Goal: Task Accomplishment & Management: Complete application form

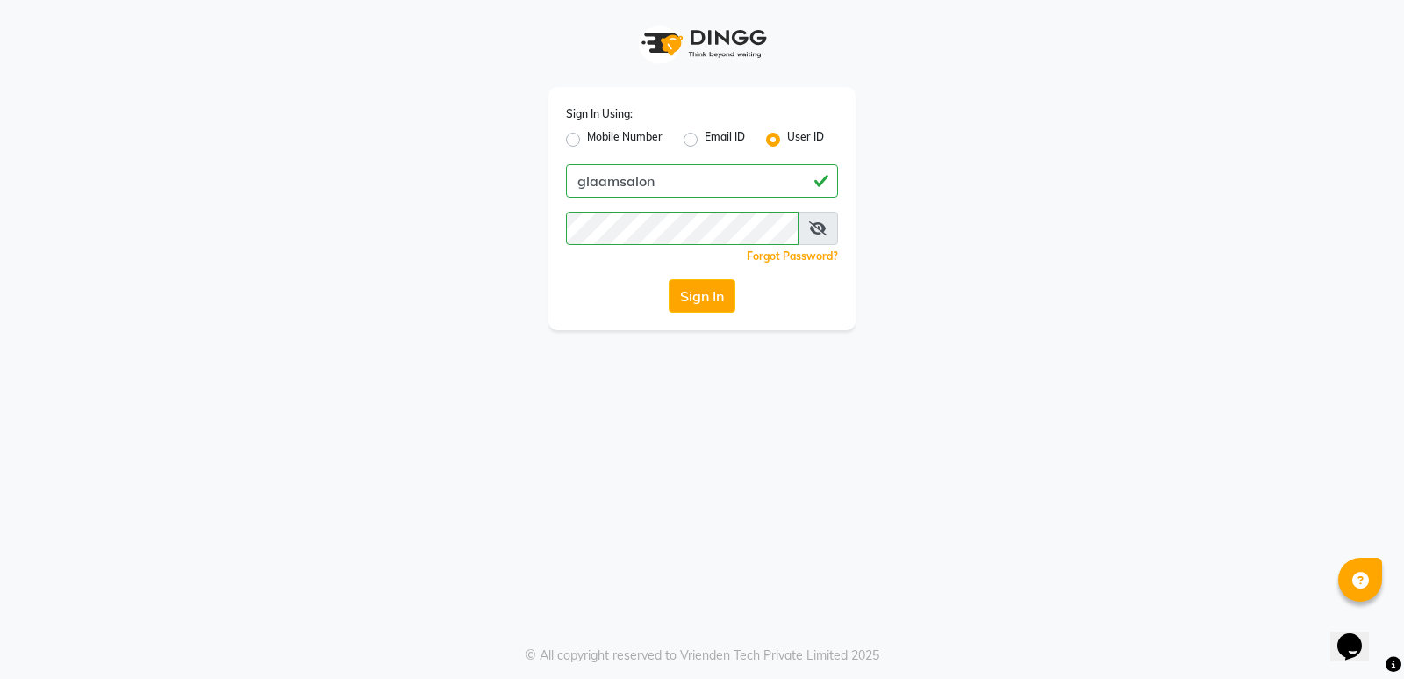
click at [757, 414] on div "Sign In Using: Mobile Number Email ID User ID glaamsalon Remember me Forgot Pas…" at bounding box center [702, 339] width 1404 height 679
drag, startPoint x: 758, startPoint y: 415, endPoint x: 660, endPoint y: 581, distance: 192.4
click at [772, 482] on div "Sign In Using: Mobile Number Email ID User ID glaamsalon Remember me Forgot Pas…" at bounding box center [702, 339] width 1404 height 679
drag, startPoint x: 660, startPoint y: 581, endPoint x: 485, endPoint y: 713, distance: 218.7
click at [485, 678] on html "Sign In Using: Mobile Number Email ID User ID glaamsalon Remember me Forgot Pas…" at bounding box center [702, 339] width 1404 height 679
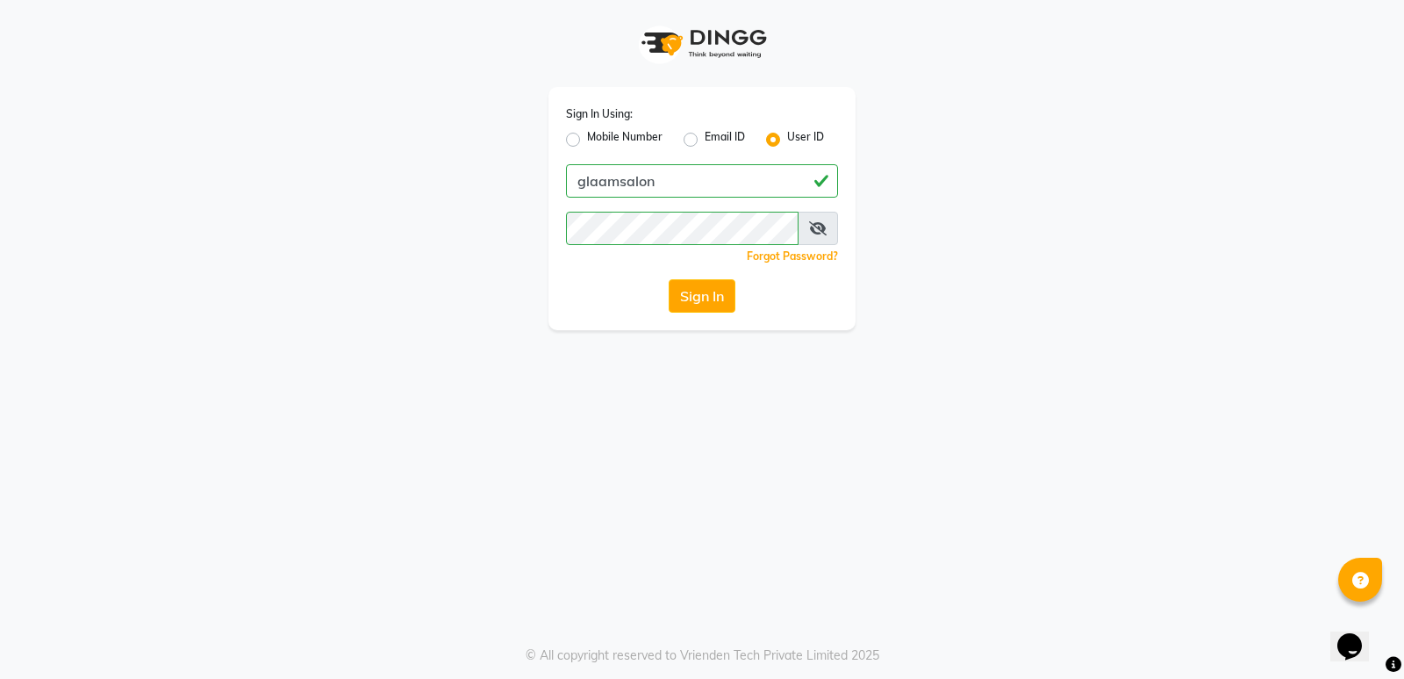
click at [1095, 134] on div "Sign In Using: Mobile Number Email ID User ID glaamsalon Remember me Forgot Pas…" at bounding box center [702, 165] width 1001 height 330
click at [718, 291] on button "Sign In" at bounding box center [702, 295] width 67 height 33
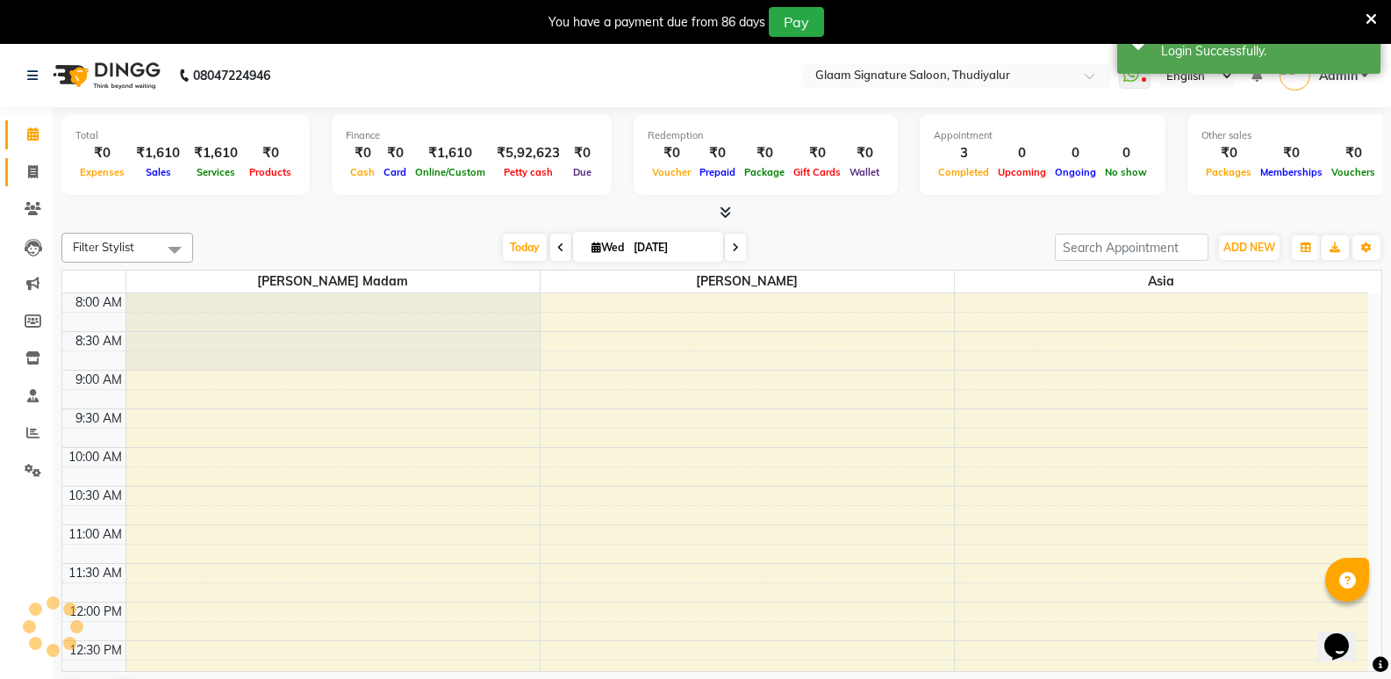
select select "en"
click at [29, 162] on span at bounding box center [33, 172] width 31 height 20
select select "service"
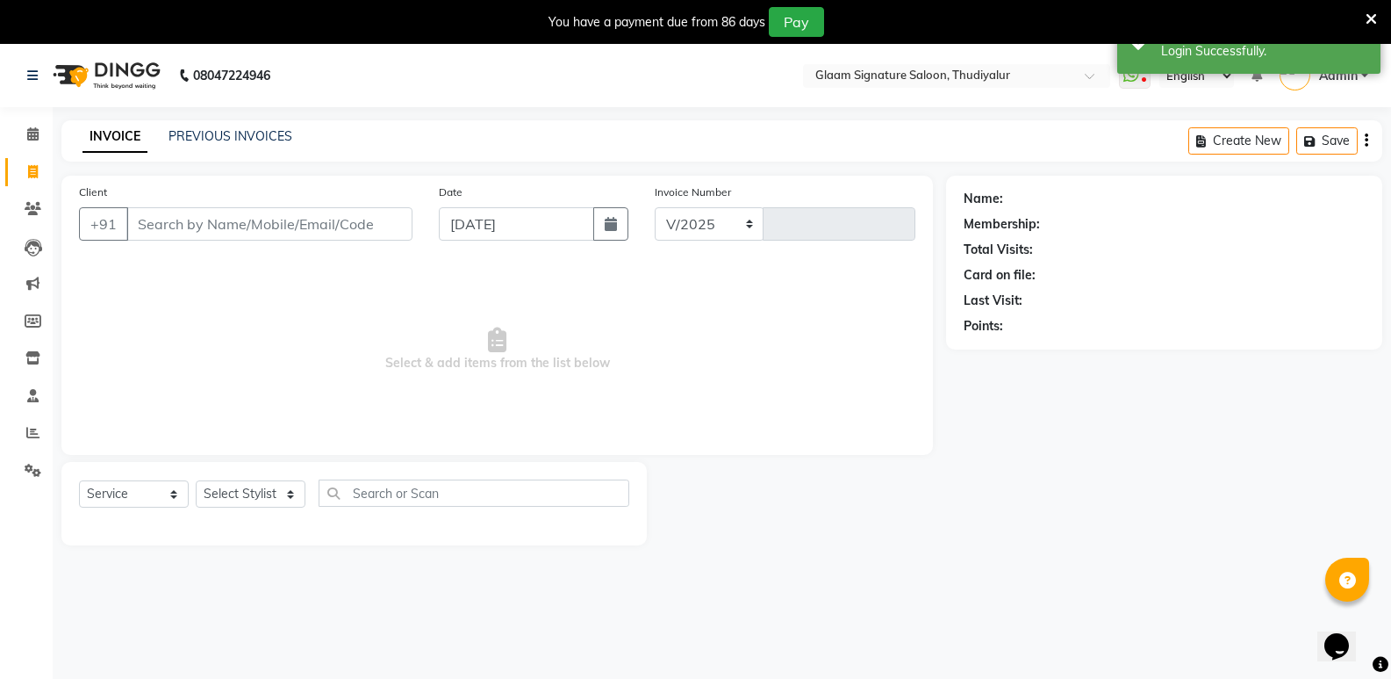
click at [174, 231] on input "Client" at bounding box center [269, 223] width 286 height 33
select select "4439"
type input "0559"
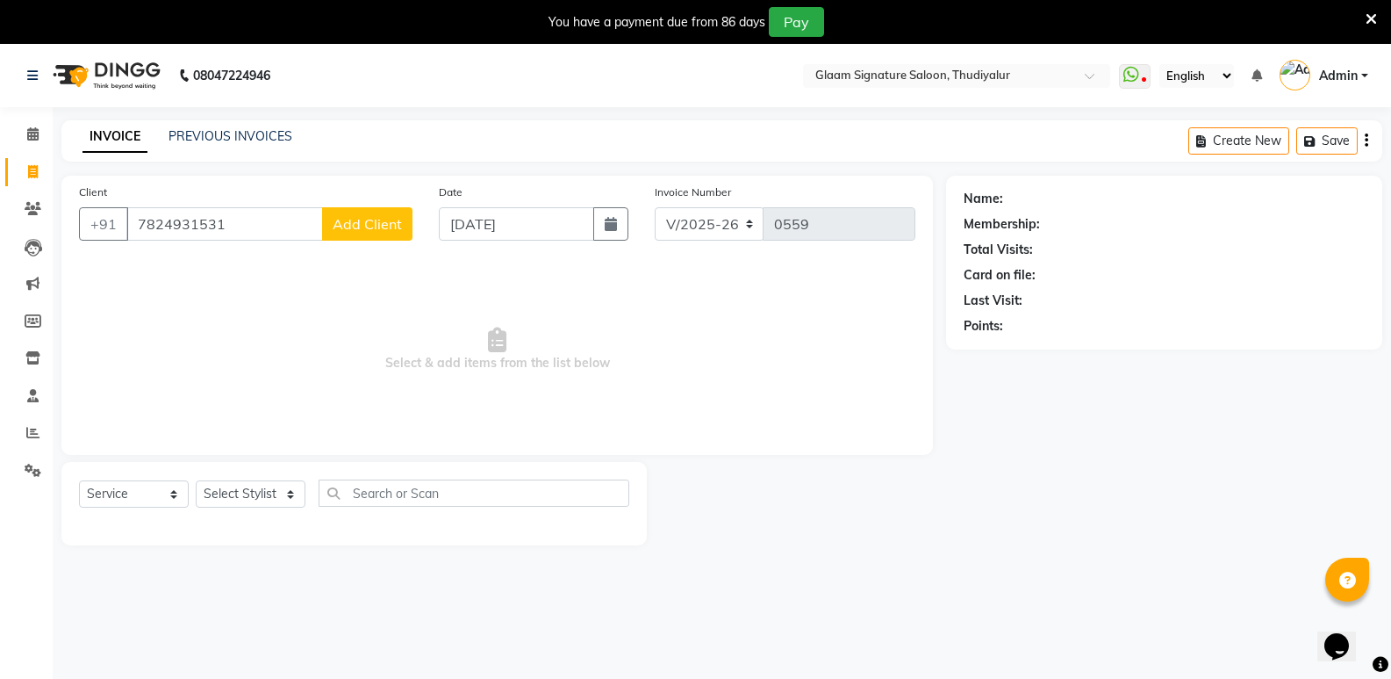
type input "7824931531"
click at [390, 238] on button "Add Client" at bounding box center [367, 223] width 90 height 33
select select
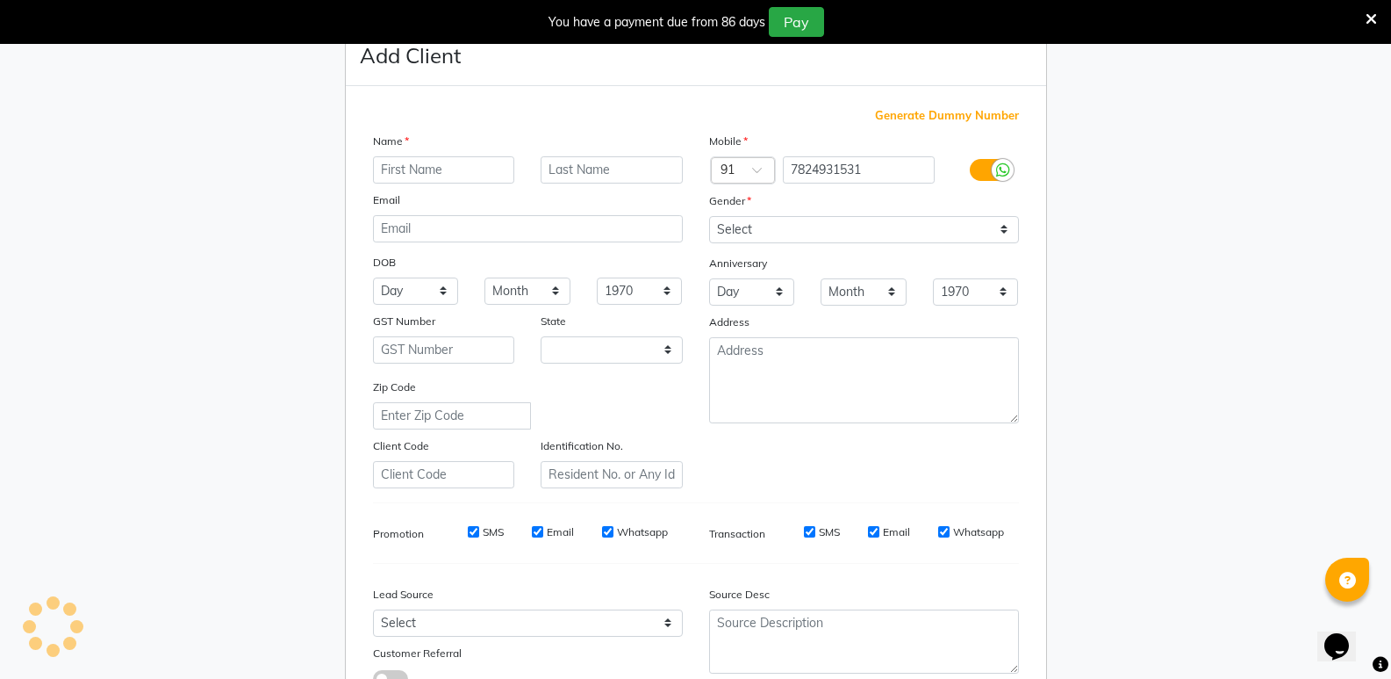
type input "glaamsalon"
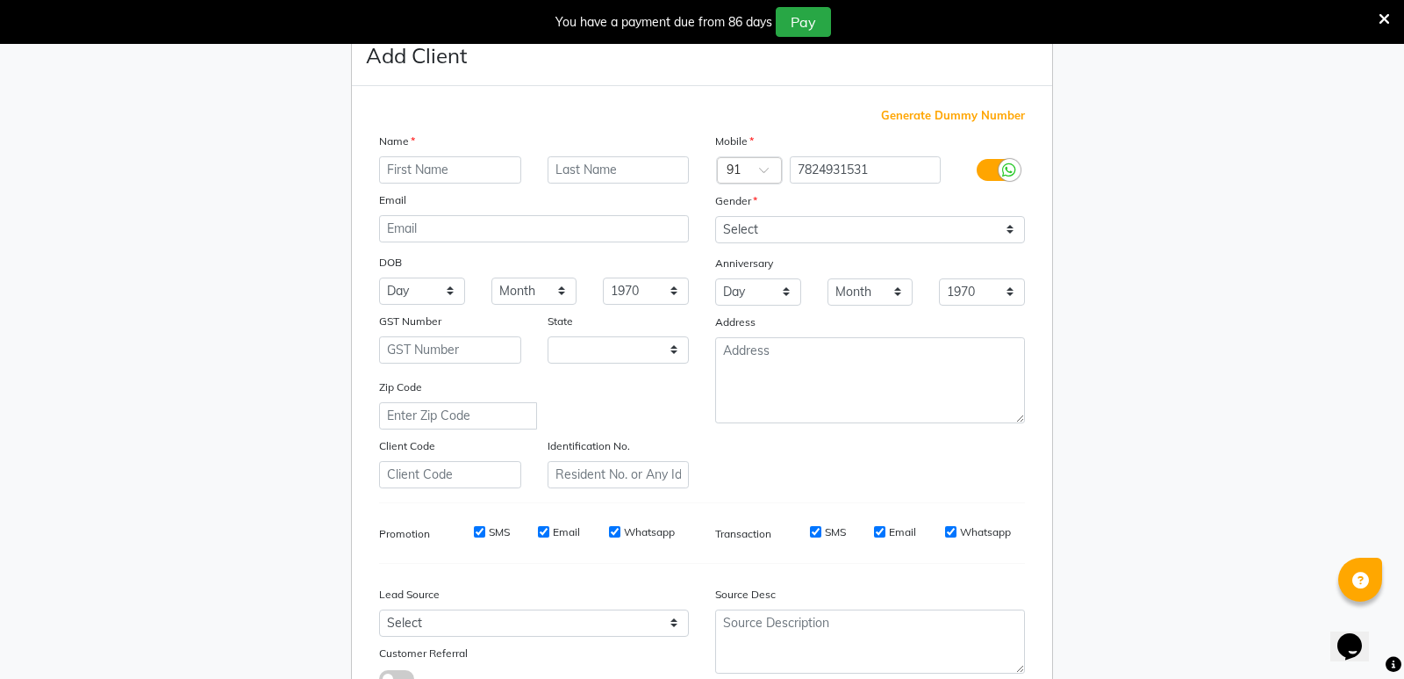
click at [418, 164] on input "text" at bounding box center [450, 169] width 142 height 27
type input "Subaramani"
click at [968, 226] on select "Select [DEMOGRAPHIC_DATA] [DEMOGRAPHIC_DATA] Other Prefer Not To Say" at bounding box center [870, 229] width 310 height 27
select select "[DEMOGRAPHIC_DATA]"
click at [715, 216] on select "Select [DEMOGRAPHIC_DATA] [DEMOGRAPHIC_DATA] Other Prefer Not To Say" at bounding box center [870, 229] width 310 height 27
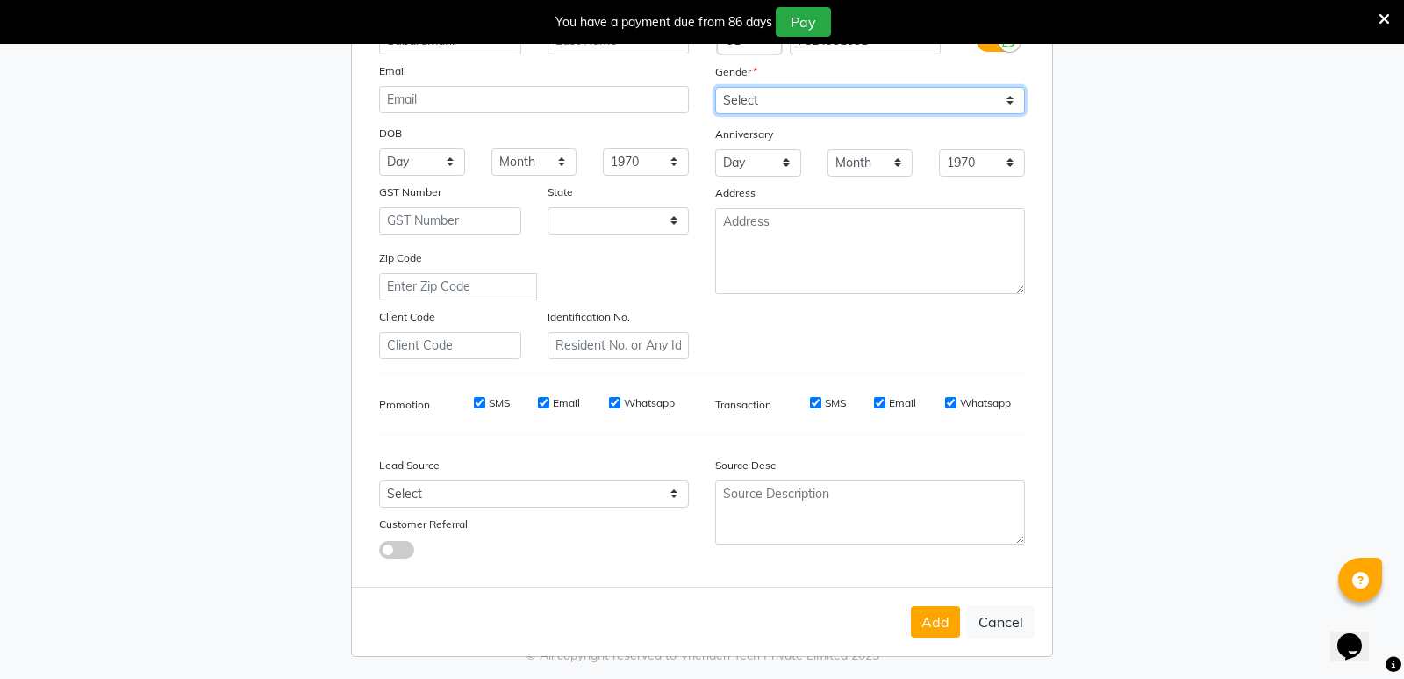
scroll to position [132, 0]
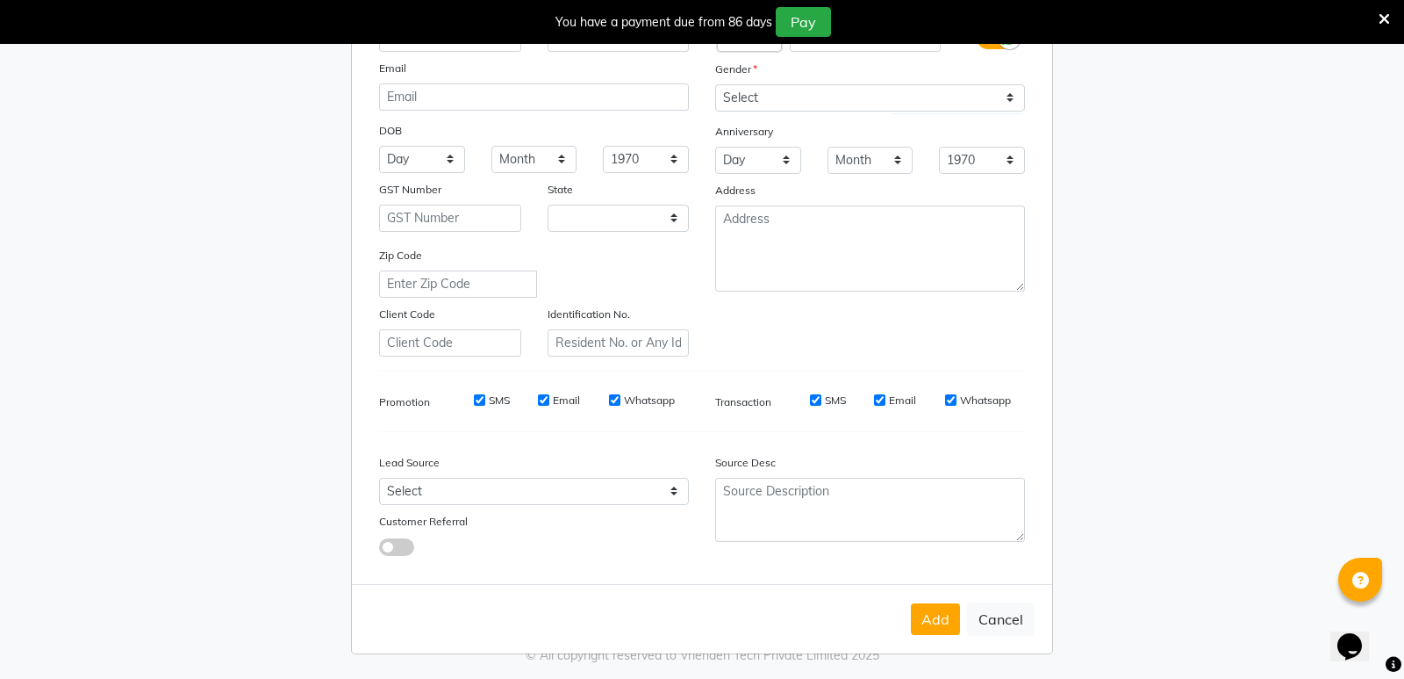
click at [923, 616] on button "Add" at bounding box center [935, 619] width 49 height 32
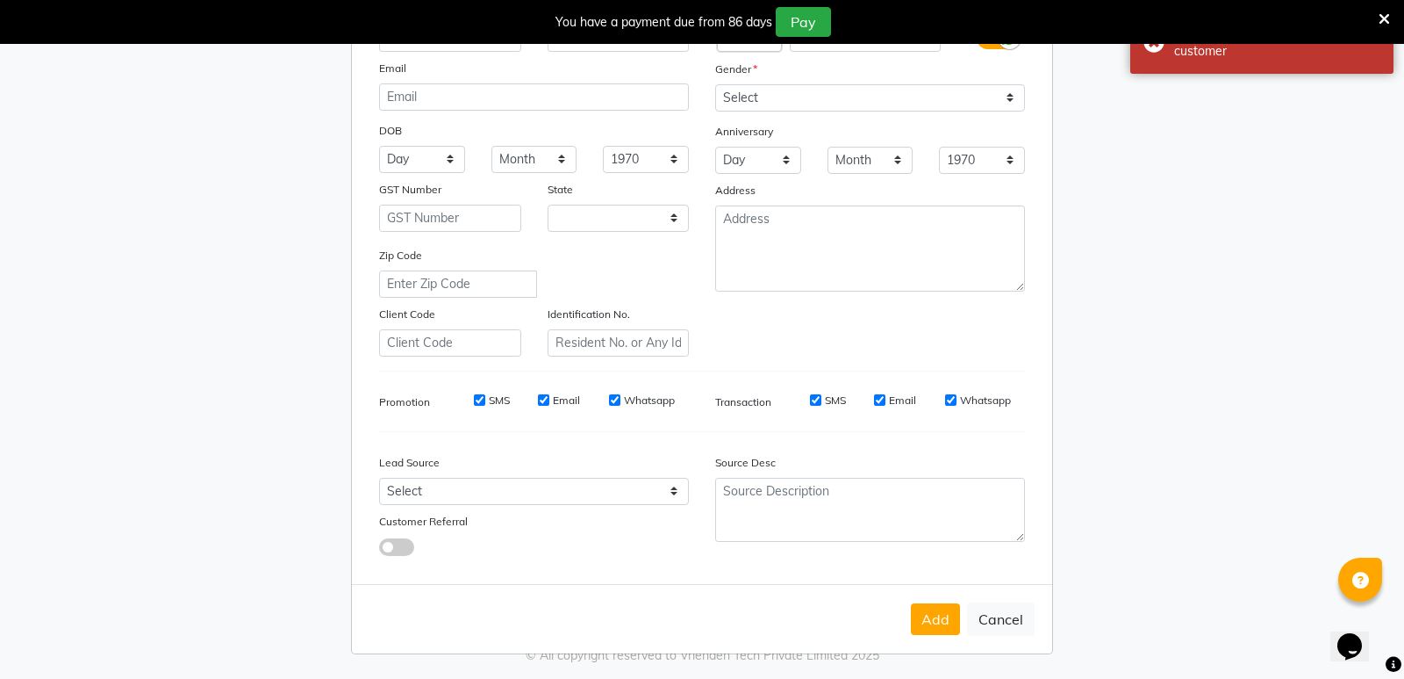
scroll to position [0, 0]
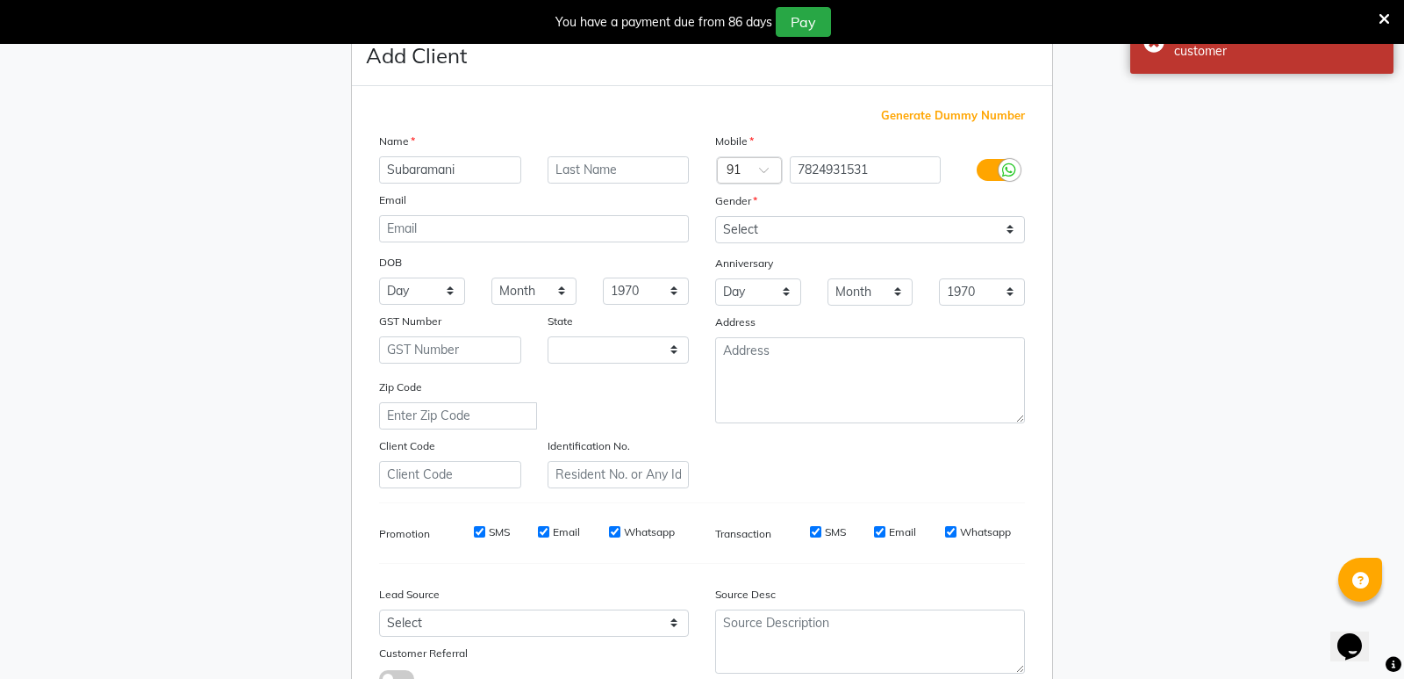
click at [1384, 25] on icon at bounding box center [1384, 19] width 11 height 16
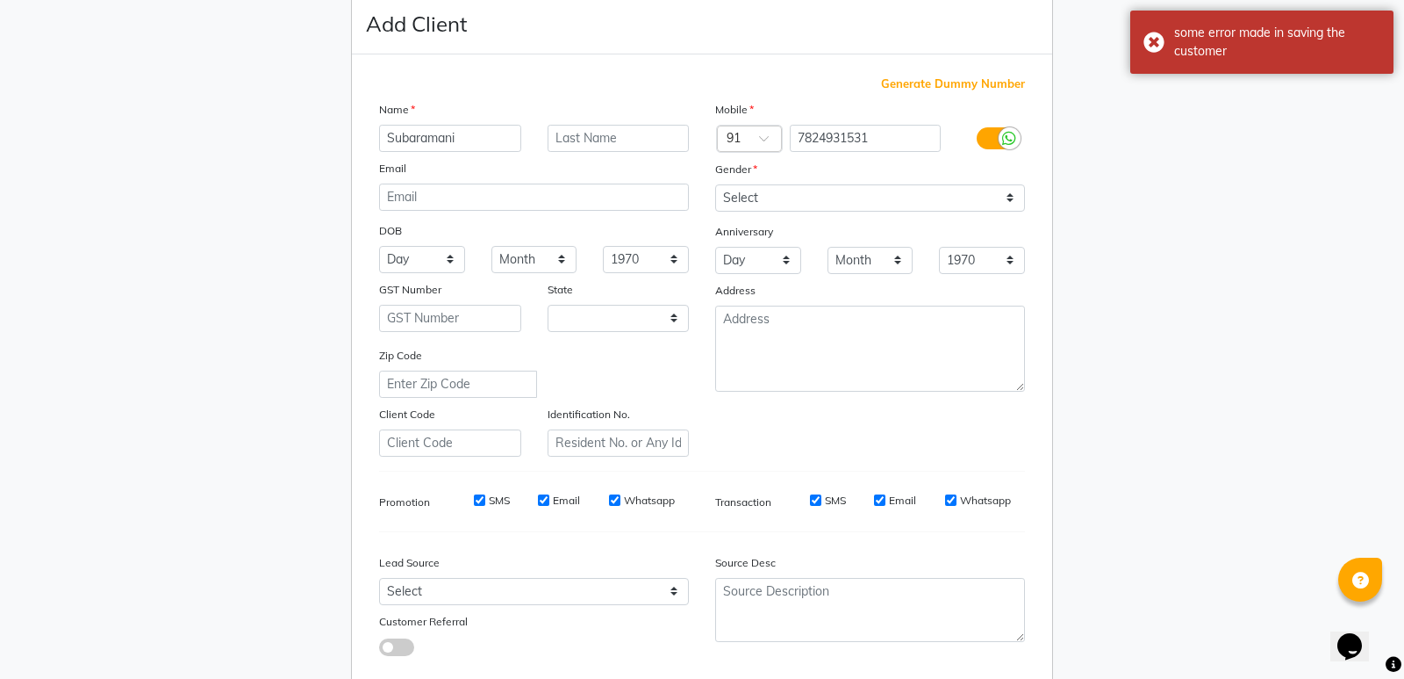
scroll to position [88, 0]
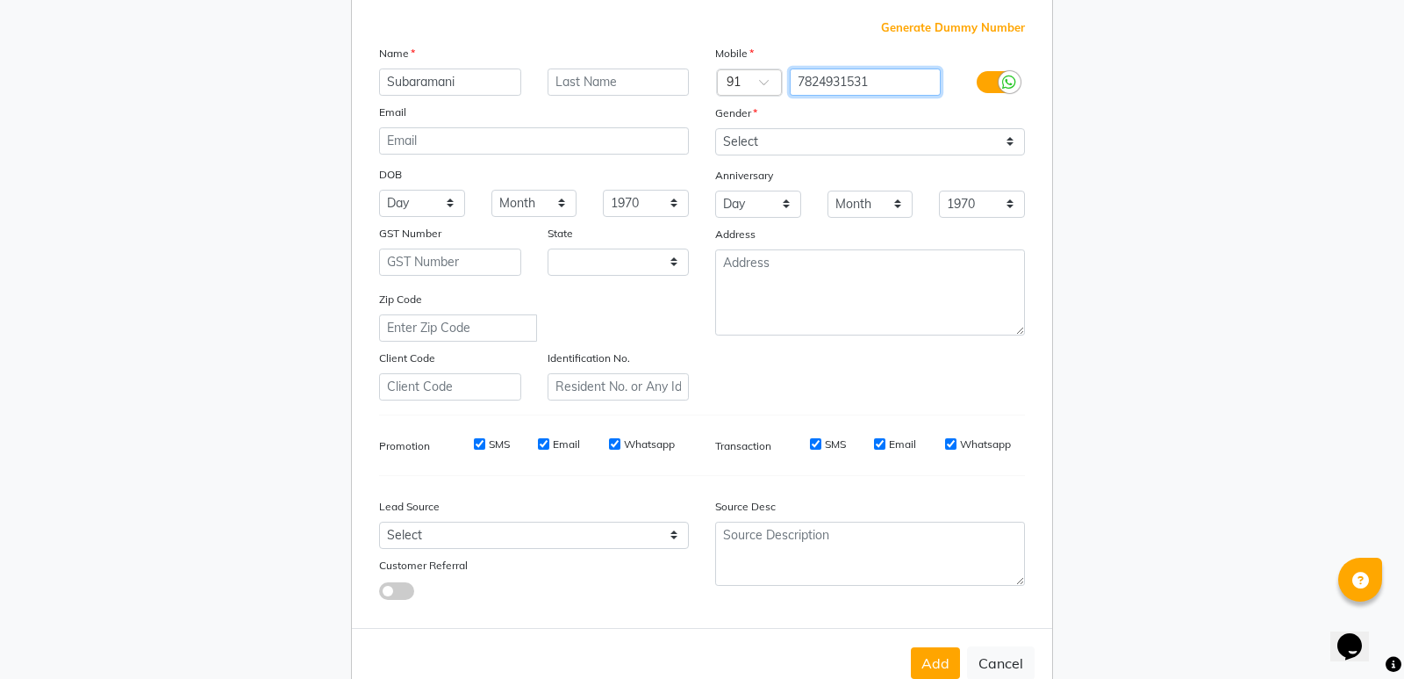
drag, startPoint x: 886, startPoint y: 85, endPoint x: 783, endPoint y: 83, distance: 102.7
click at [790, 83] on input "7824931531" at bounding box center [866, 81] width 152 height 27
